Goal: Task Accomplishment & Management: Use online tool/utility

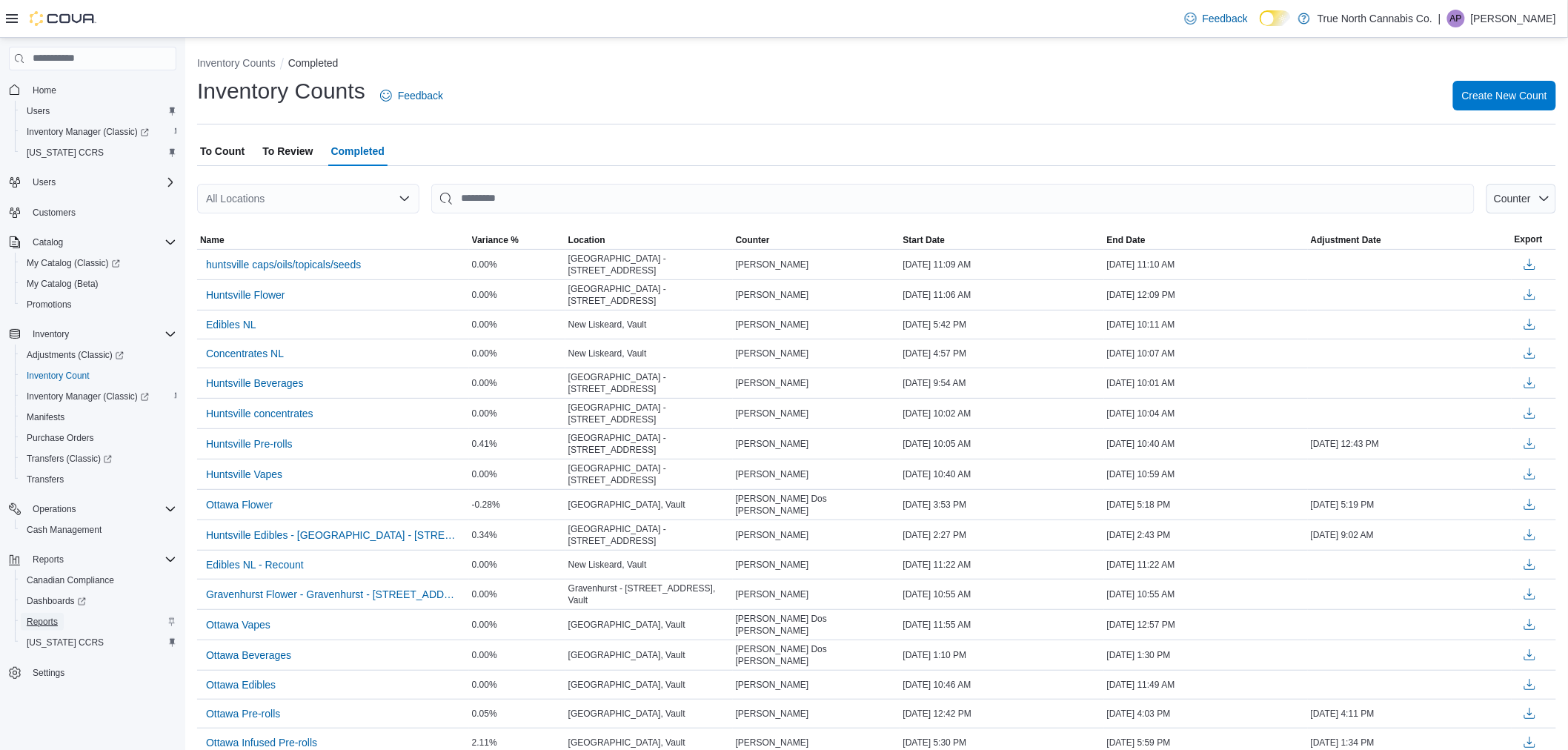
click at [54, 617] on span "Reports" at bounding box center [42, 621] width 31 height 12
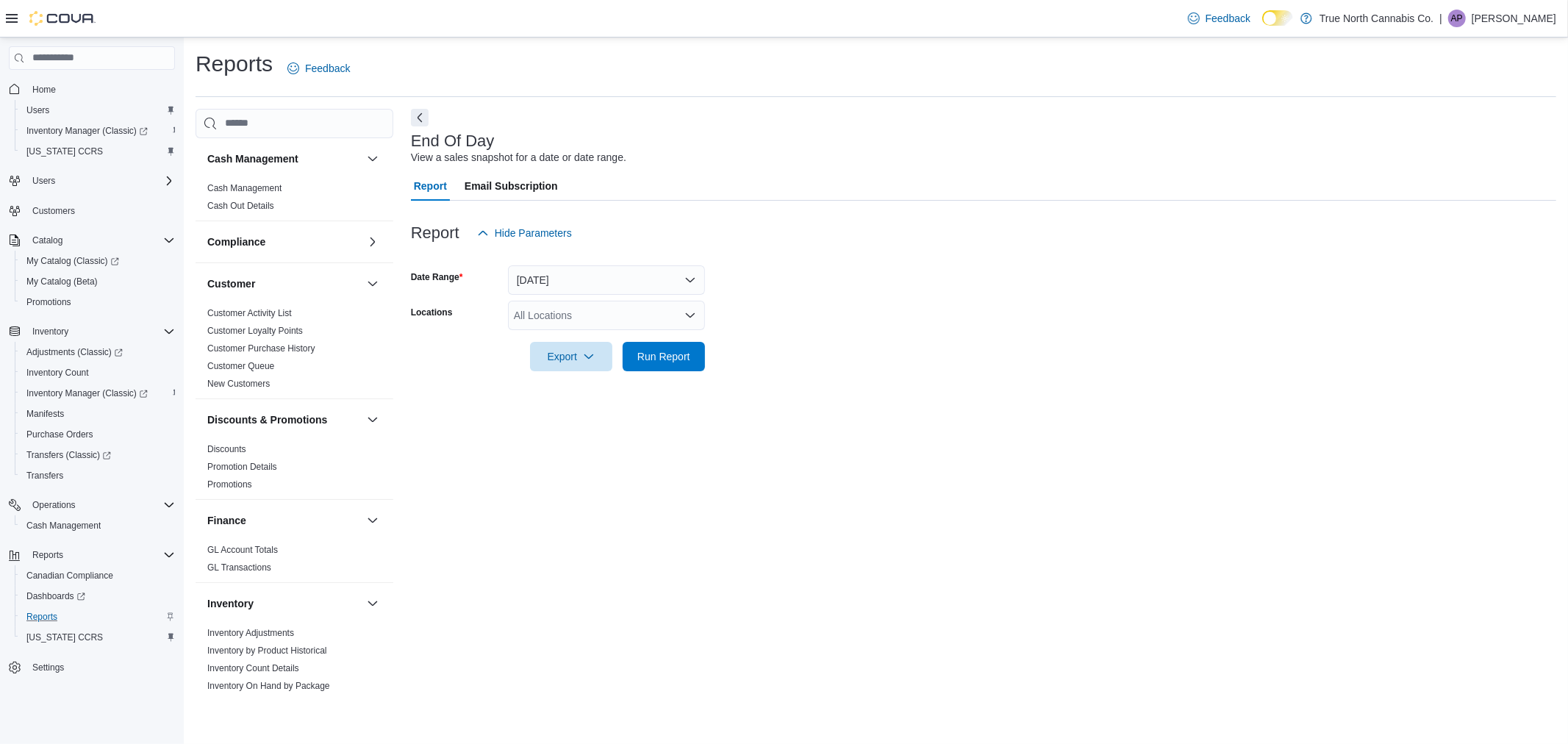
click at [618, 325] on div "All Locations" at bounding box center [606, 315] width 197 height 30
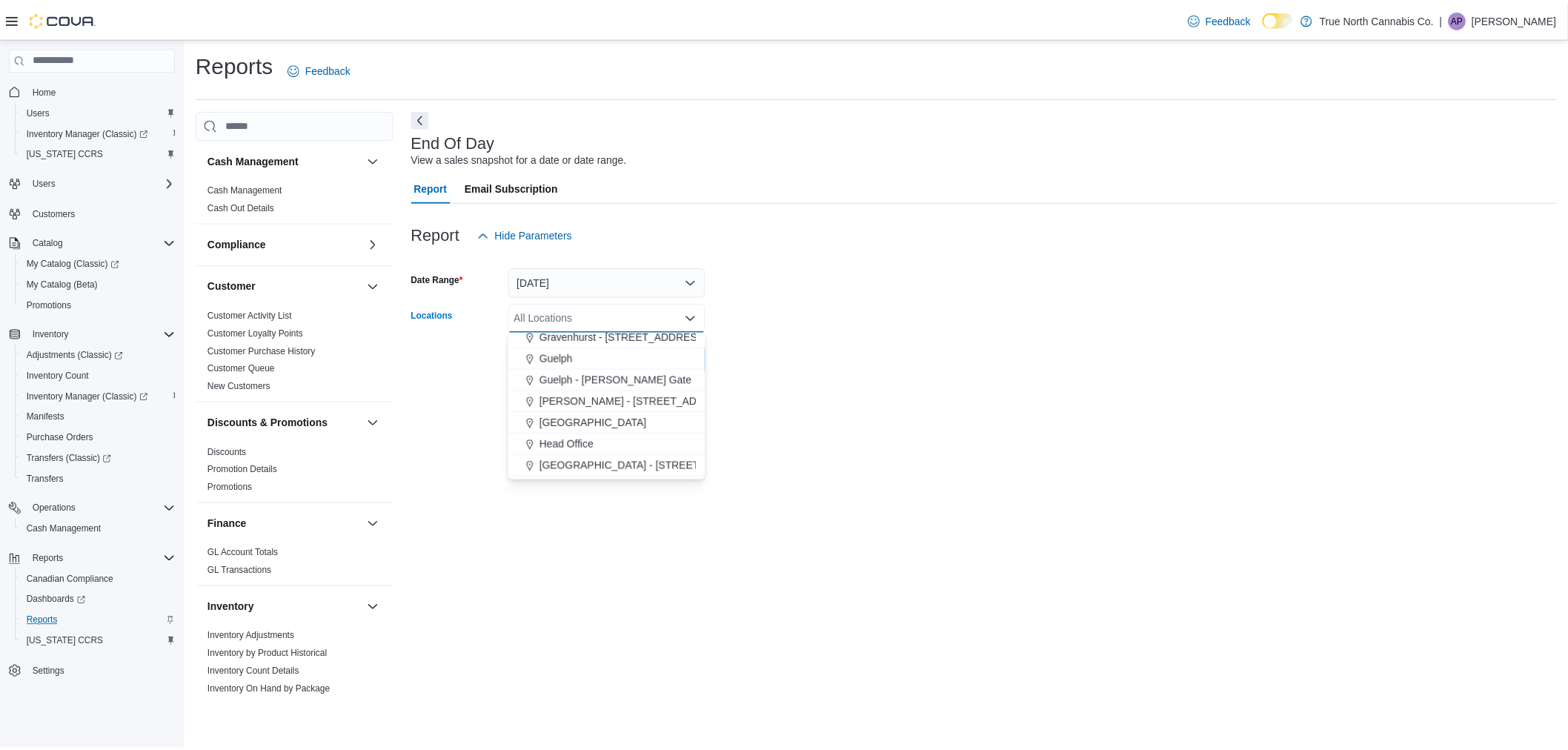
scroll to position [412, 0]
click at [575, 430] on span "[GEOGRAPHIC_DATA] - [STREET_ADDRESS]" at bounding box center [653, 425] width 220 height 15
click at [819, 409] on div "End Of Day View a sales snapshot for a date or date range. Report Email Subscri…" at bounding box center [992, 405] width 1155 height 592
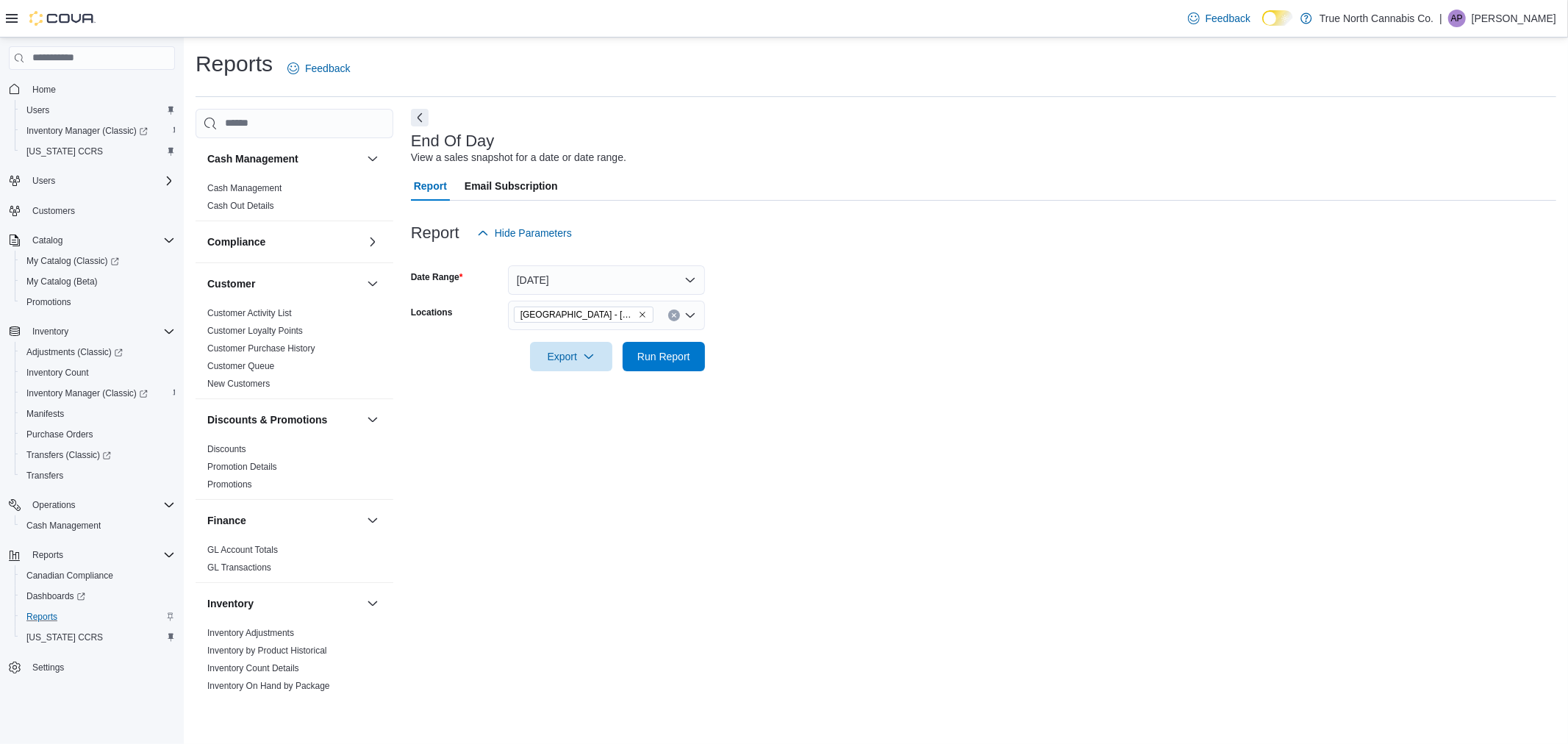
click at [707, 354] on form "Date Range [DATE] Locations [GEOGRAPHIC_DATA] - [STREET_ADDRESS] Export Run Rep…" at bounding box center [984, 309] width 1145 height 123
click at [706, 354] on form "Date Range [DATE] Locations [GEOGRAPHIC_DATA] - [STREET_ADDRESS] Export Run Rep…" at bounding box center [984, 309] width 1145 height 123
click at [695, 354] on span "Run Report" at bounding box center [664, 355] width 65 height 30
